Goal: Task Accomplishment & Management: Manage account settings

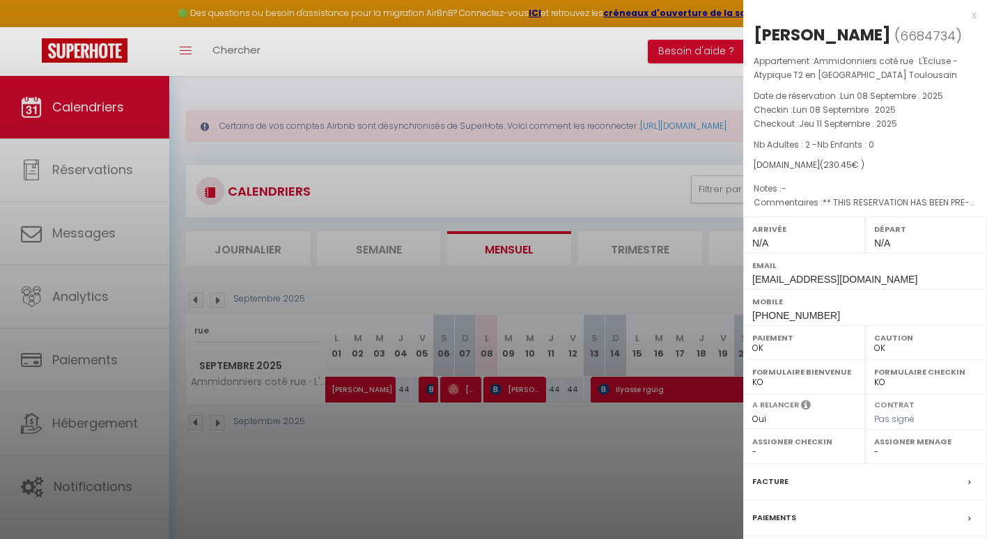
select select "0"
click at [99, 109] on div at bounding box center [493, 269] width 987 height 539
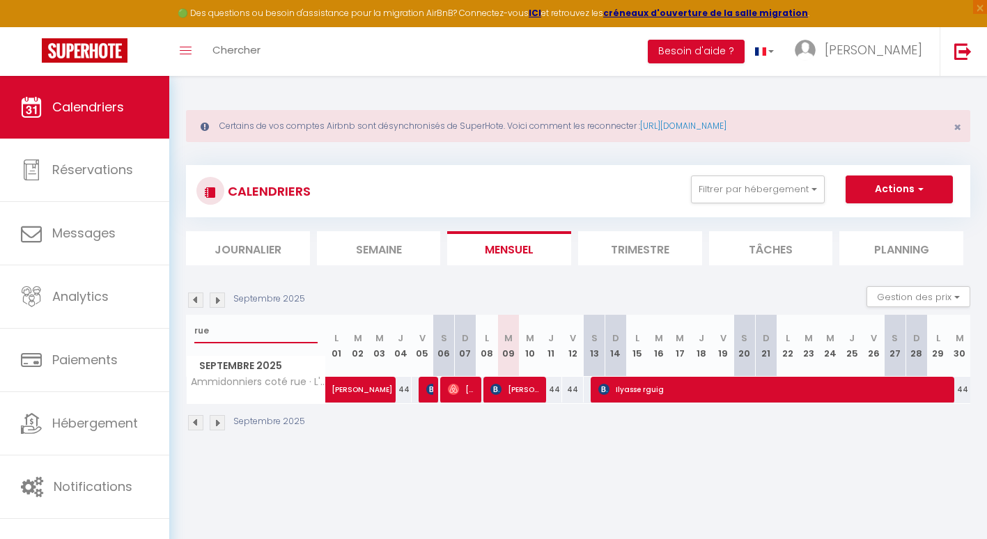
click at [215, 325] on input "rue" at bounding box center [255, 330] width 123 height 25
type input "r"
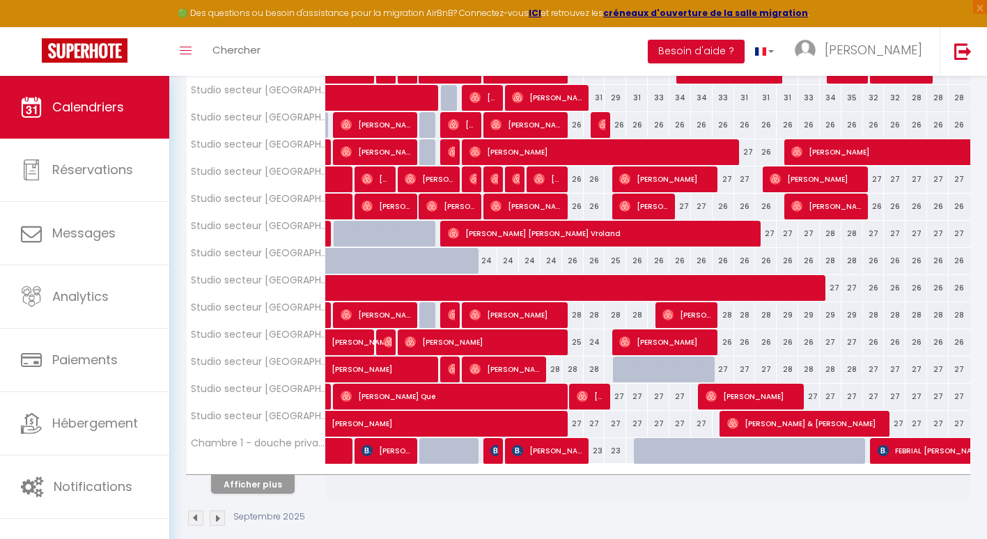
scroll to position [456, 0]
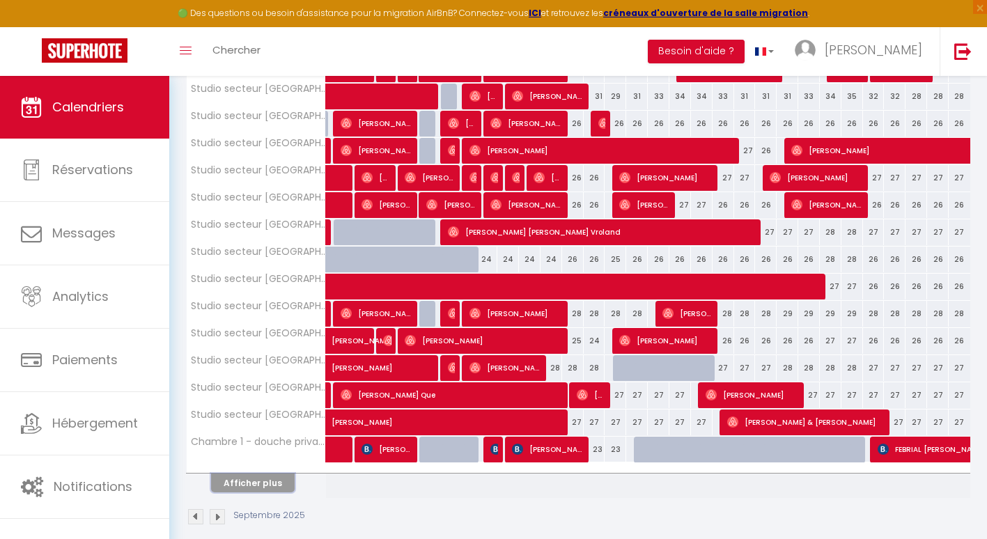
click at [270, 475] on button "Afficher plus" at bounding box center [253, 483] width 84 height 19
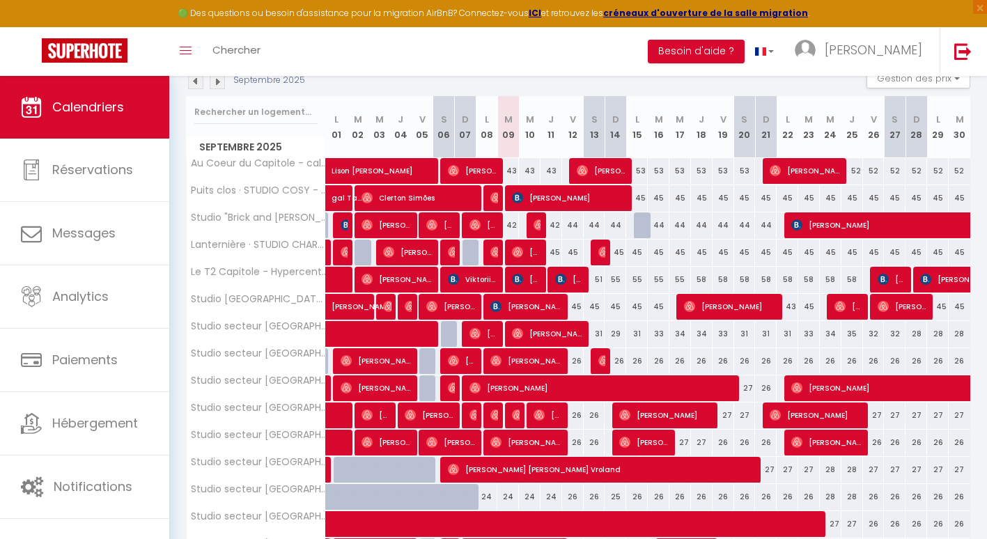
scroll to position [0, 0]
